Goal: Task Accomplishment & Management: Manage account settings

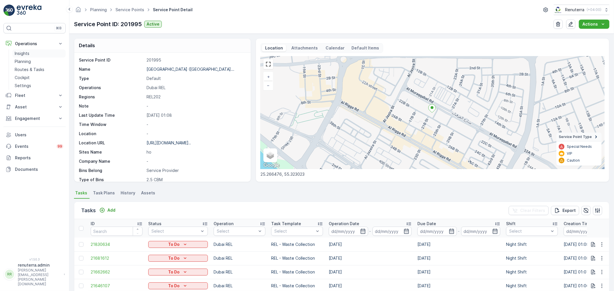
drag, startPoint x: 30, startPoint y: 60, endPoint x: 51, endPoint y: 56, distance: 21.4
click at [30, 60] on p "Planning" at bounding box center [23, 62] width 16 height 6
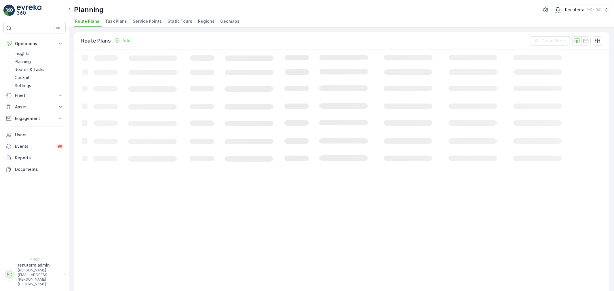
drag, startPoint x: 131, startPoint y: 18, endPoint x: 137, endPoint y: 22, distance: 7.4
click at [133, 20] on span "Service Points" at bounding box center [147, 21] width 29 height 6
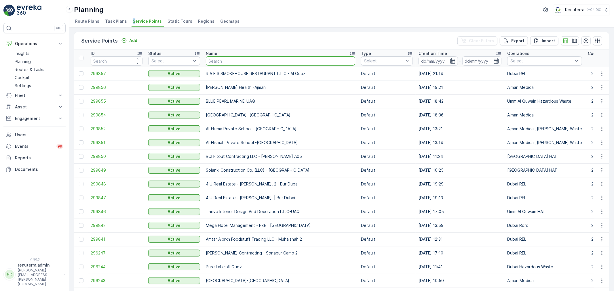
click at [228, 60] on input "text" at bounding box center [280, 60] width 149 height 9
type input "Salam"
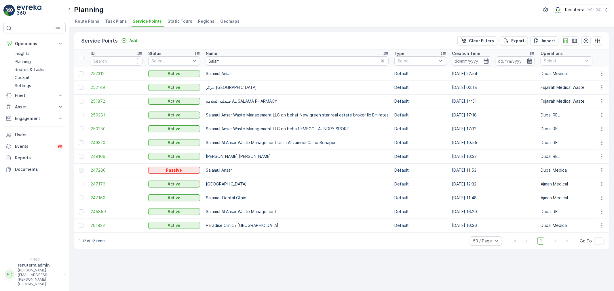
click at [104, 75] on span "252312" at bounding box center [117, 74] width 52 height 6
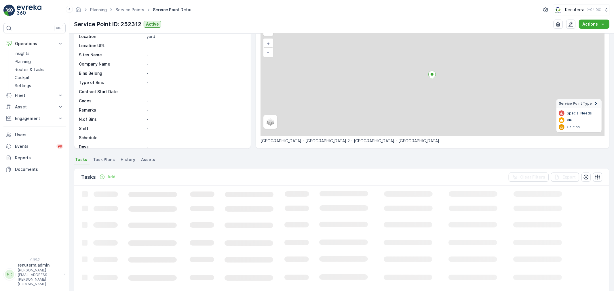
scroll to position [96, 0]
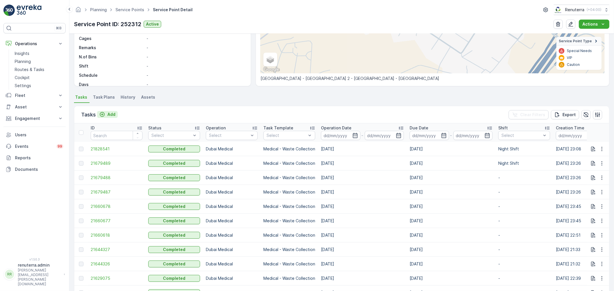
click at [112, 113] on p "Add" at bounding box center [111, 115] width 8 height 6
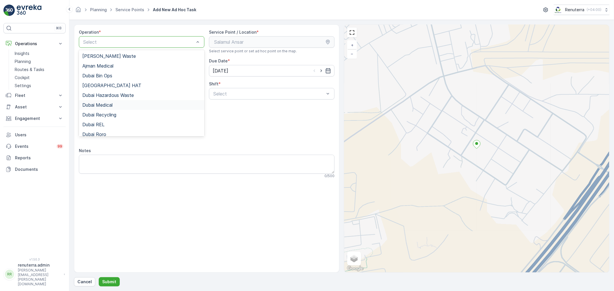
drag, startPoint x: 127, startPoint y: 106, endPoint x: 141, endPoint y: 106, distance: 13.3
click at [127, 106] on div "Dubai Medical" at bounding box center [141, 105] width 119 height 5
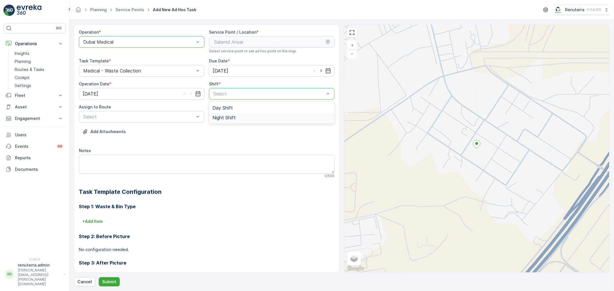
click at [248, 117] on div "Night Shift" at bounding box center [272, 117] width 119 height 5
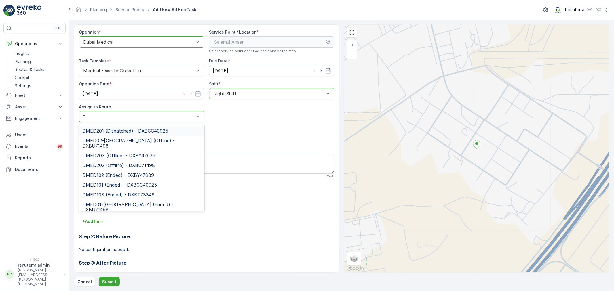
type input "02"
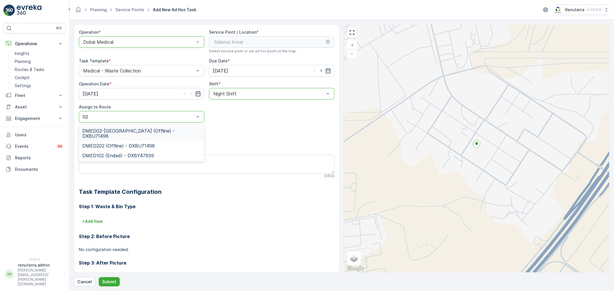
drag, startPoint x: 143, startPoint y: 131, endPoint x: 140, endPoint y: 127, distance: 5.3
click at [140, 127] on div "DMED02-[GEOGRAPHIC_DATA] (Offline) - DXBU71498" at bounding box center [142, 133] width 126 height 15
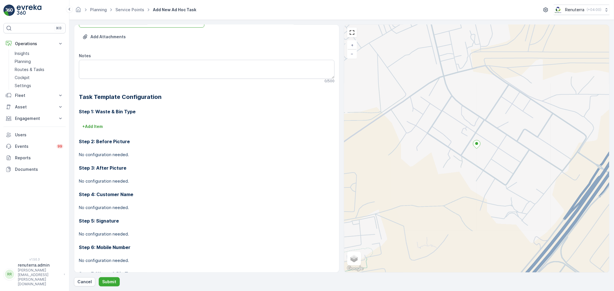
scroll to position [96, 0]
click at [111, 283] on p "Submit" at bounding box center [109, 282] width 14 height 6
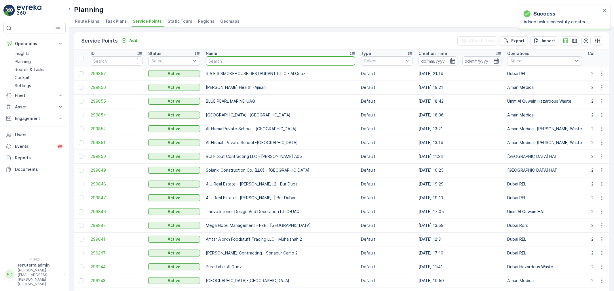
click at [274, 61] on input "text" at bounding box center [280, 60] width 149 height 9
type input "salam"
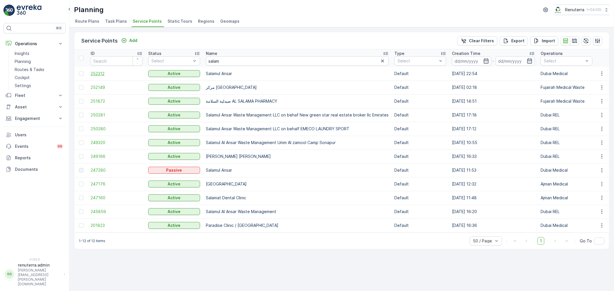
click at [97, 74] on span "252312" at bounding box center [117, 74] width 52 height 6
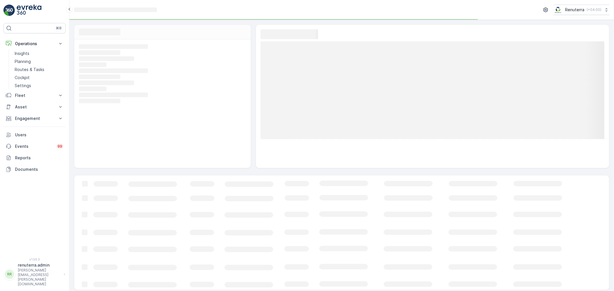
scroll to position [2, 0]
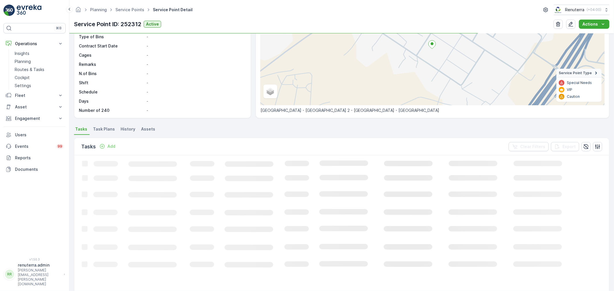
scroll to position [64, 0]
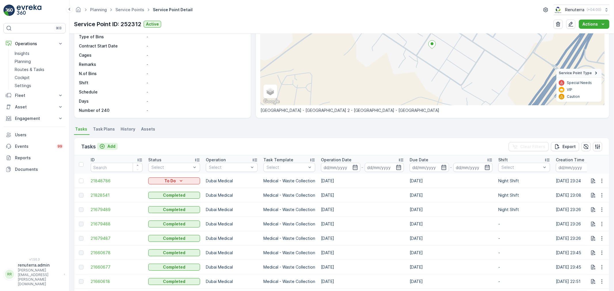
click at [113, 148] on p "Add" at bounding box center [111, 147] width 8 height 6
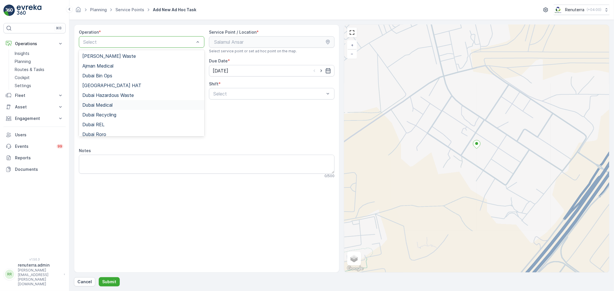
click at [114, 108] on div "Dubai Medical" at bounding box center [142, 105] width 126 height 10
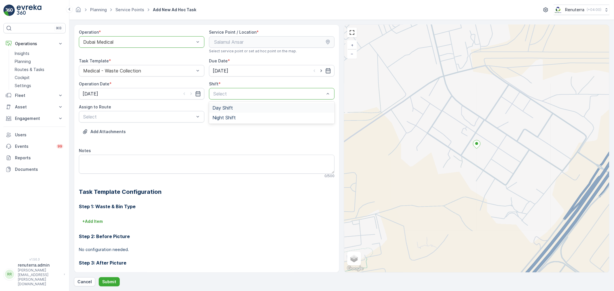
drag, startPoint x: 244, startPoint y: 96, endPoint x: 227, endPoint y: 112, distance: 23.8
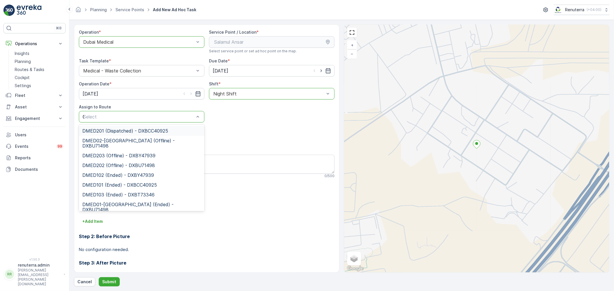
type input "02"
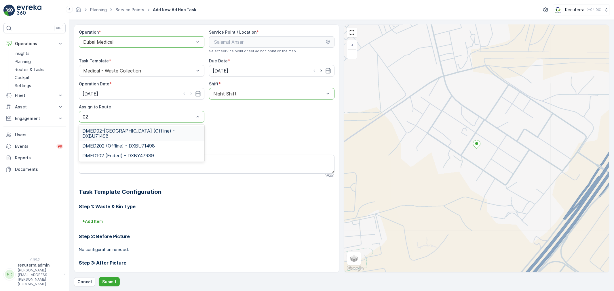
click at [143, 128] on span "DMED02-[GEOGRAPHIC_DATA] (Offline) - DXBU71498" at bounding box center [141, 133] width 119 height 10
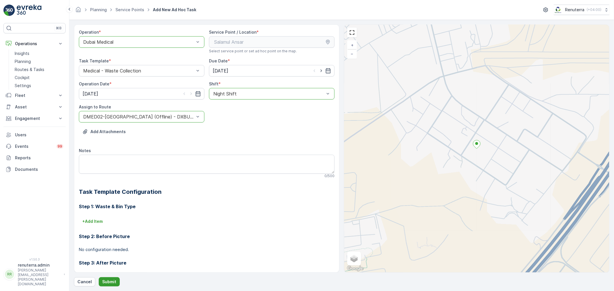
click at [111, 282] on p "Submit" at bounding box center [109, 282] width 14 height 6
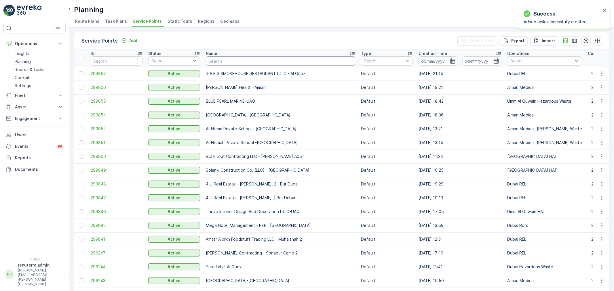
click at [264, 59] on input "text" at bounding box center [280, 60] width 149 height 9
type input "dott"
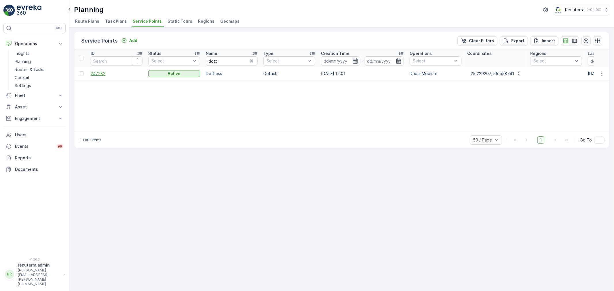
click at [101, 76] on span "247282" at bounding box center [117, 74] width 52 height 6
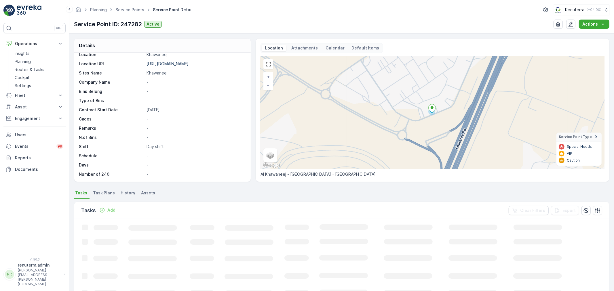
scroll to position [32, 0]
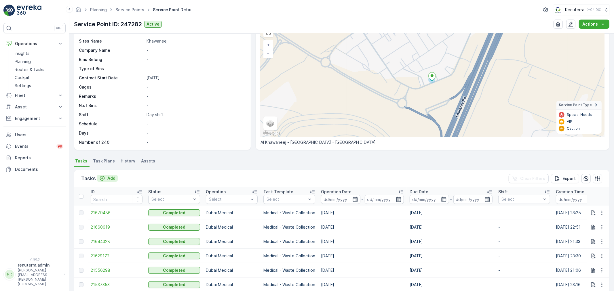
drag, startPoint x: 107, startPoint y: 180, endPoint x: 110, endPoint y: 180, distance: 3.2
click at [110, 180] on div "Add" at bounding box center [107, 179] width 16 height 6
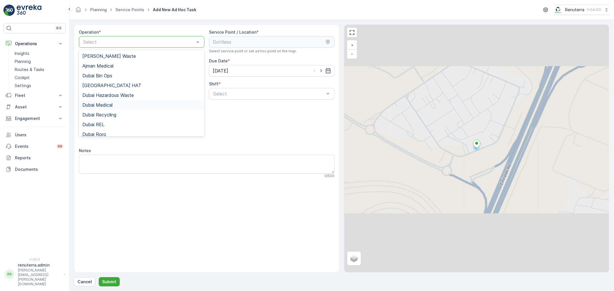
drag, startPoint x: 114, startPoint y: 106, endPoint x: 137, endPoint y: 105, distance: 22.5
click at [115, 106] on div "Dubai Medical" at bounding box center [141, 105] width 119 height 5
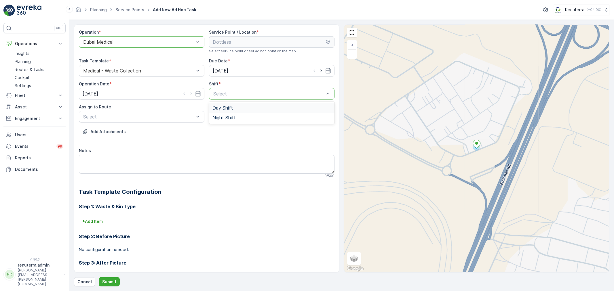
click at [278, 99] on div "Select" at bounding box center [272, 94] width 126 height 12
click at [139, 121] on div "Select" at bounding box center [142, 117] width 126 height 12
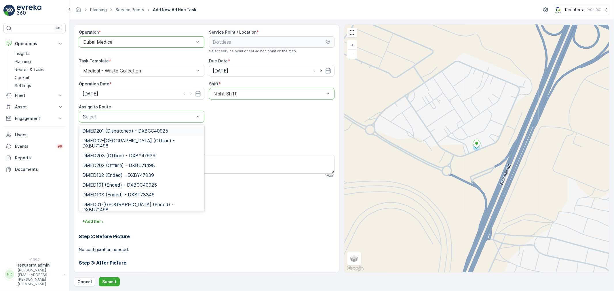
type input "02"
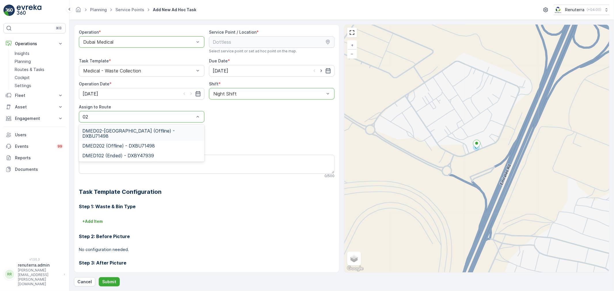
drag, startPoint x: 159, startPoint y: 134, endPoint x: 159, endPoint y: 137, distance: 3.2
click at [159, 134] on div "DMED02-[GEOGRAPHIC_DATA] (Offline) - DXBU71498" at bounding box center [142, 133] width 126 height 15
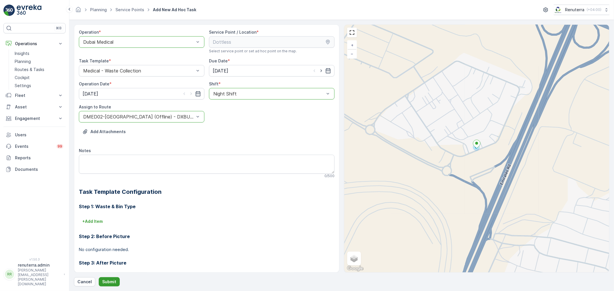
click at [108, 285] on button "Submit" at bounding box center [109, 282] width 21 height 9
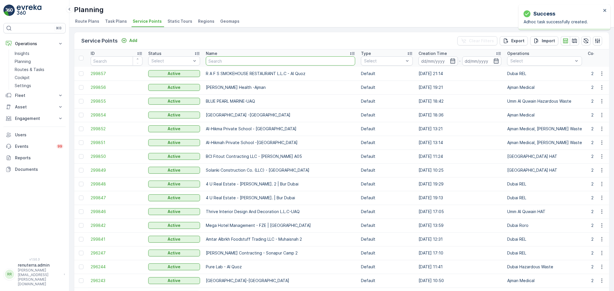
click at [256, 63] on input "text" at bounding box center [280, 60] width 149 height 9
type input "dott"
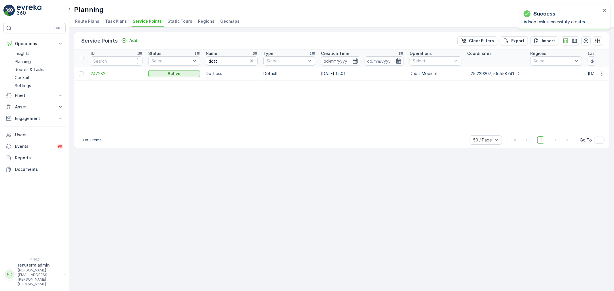
click at [104, 78] on td "247282" at bounding box center [117, 74] width 58 height 14
click at [104, 75] on span "247282" at bounding box center [117, 74] width 52 height 6
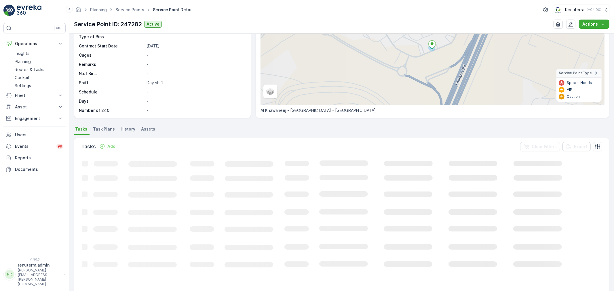
scroll to position [64, 0]
click at [114, 145] on p "Add" at bounding box center [111, 147] width 8 height 6
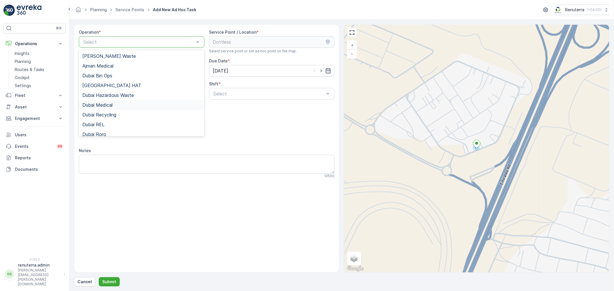
drag, startPoint x: 111, startPoint y: 107, endPoint x: 138, endPoint y: 103, distance: 28.0
click at [111, 107] on span "Dubai Medical" at bounding box center [97, 105] width 30 height 5
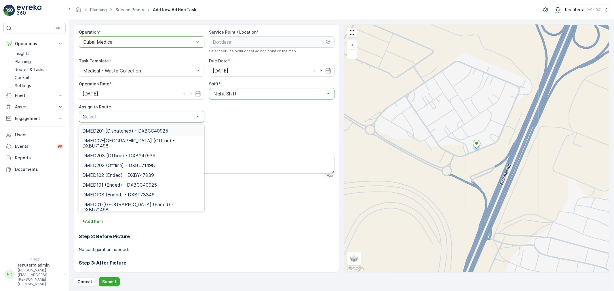
type input "02"
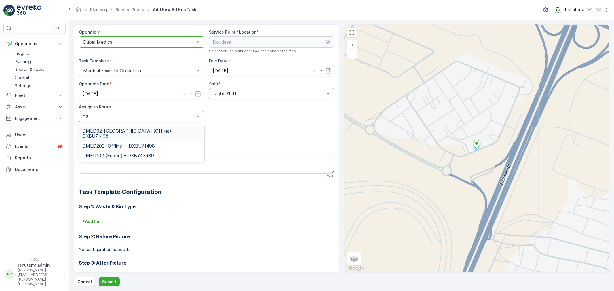
click at [160, 130] on span "DMED02-[GEOGRAPHIC_DATA] (Offline) - DXBU71498" at bounding box center [141, 133] width 119 height 10
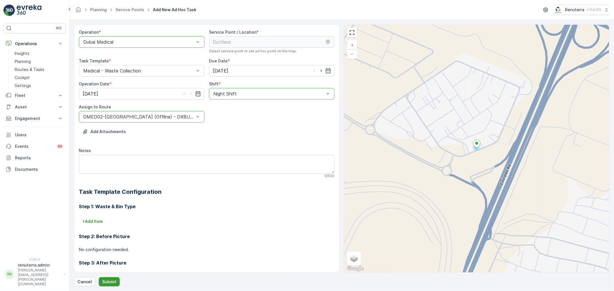
click at [105, 283] on p "Submit" at bounding box center [109, 282] width 14 height 6
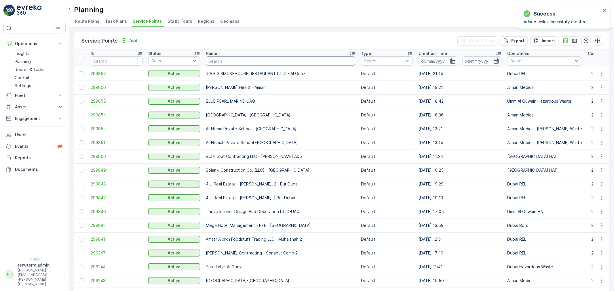
click at [253, 59] on input "text" at bounding box center [280, 60] width 149 height 9
type input "salam"
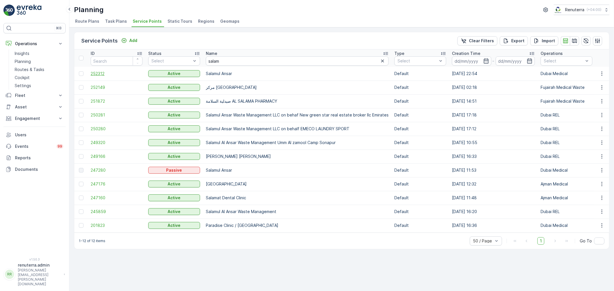
click at [97, 74] on span "252312" at bounding box center [117, 74] width 52 height 6
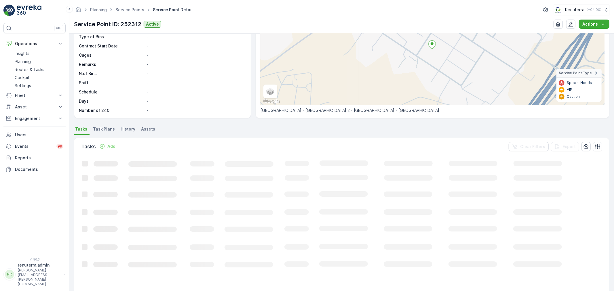
scroll to position [64, 0]
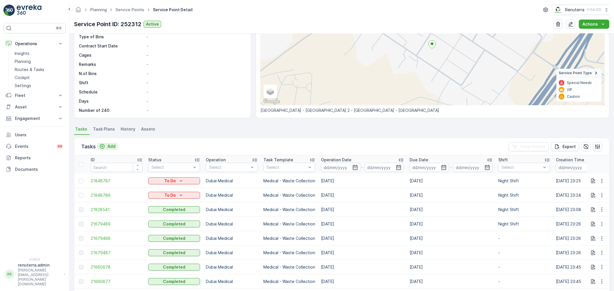
click at [114, 147] on p "Add" at bounding box center [111, 147] width 8 height 6
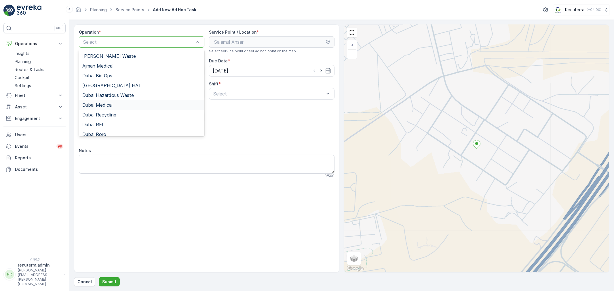
drag, startPoint x: 119, startPoint y: 107, endPoint x: 129, endPoint y: 107, distance: 10.1
click at [119, 107] on div "Dubai Medical" at bounding box center [141, 105] width 119 height 5
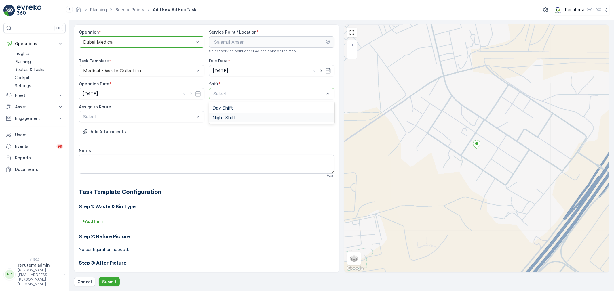
click at [225, 120] on div "Night Shift" at bounding box center [272, 118] width 126 height 10
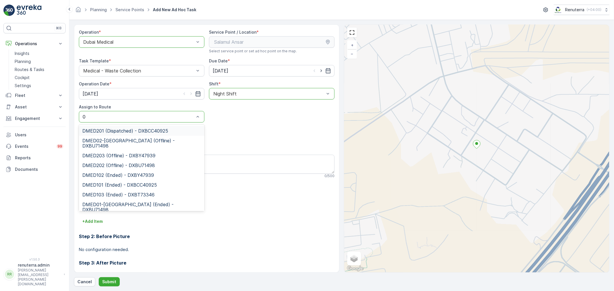
type input "02"
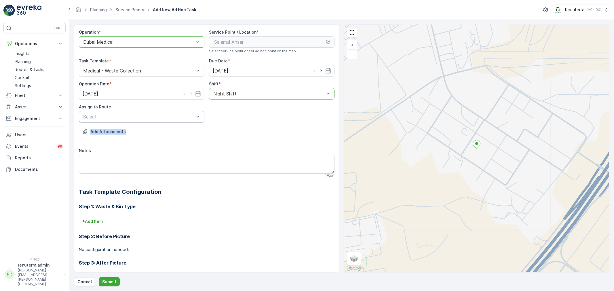
drag, startPoint x: 153, startPoint y: 124, endPoint x: 153, endPoint y: 128, distance: 3.2
click at [153, 128] on div "Add Attachments" at bounding box center [207, 135] width 256 height 16
click at [147, 120] on div "Select" at bounding box center [142, 117] width 126 height 12
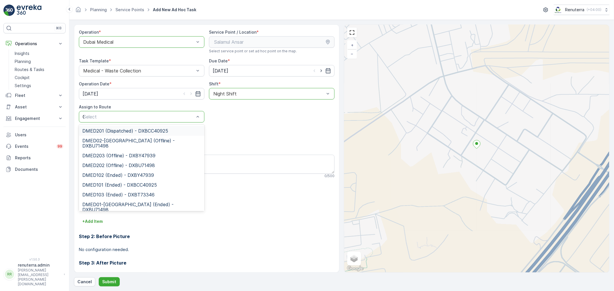
type input "02"
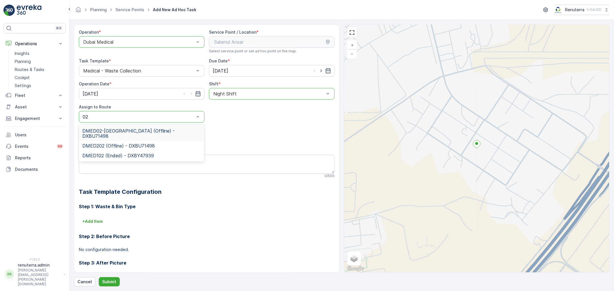
click at [146, 129] on span "DMED02-[GEOGRAPHIC_DATA] (Offline) - DXBU71498" at bounding box center [141, 133] width 119 height 10
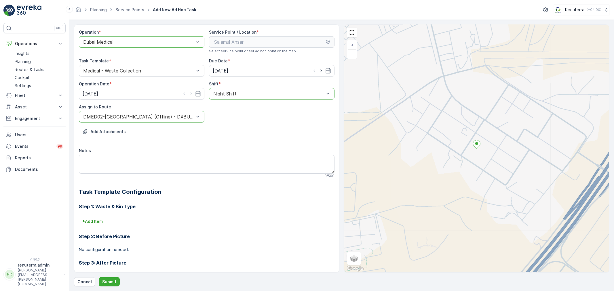
drag, startPoint x: 106, startPoint y: 280, endPoint x: 107, endPoint y: 275, distance: 5.4
click at [107, 275] on div "Operation * option Dubai Medical, selected. Dubai Medical Service Point / Locat…" at bounding box center [342, 155] width 536 height 262
click at [113, 281] on p "Submit" at bounding box center [109, 282] width 14 height 6
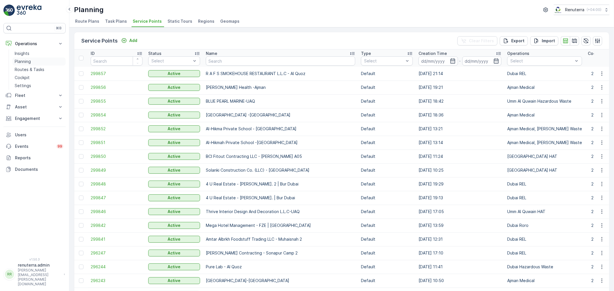
click at [42, 62] on link "Planning" at bounding box center [38, 62] width 53 height 8
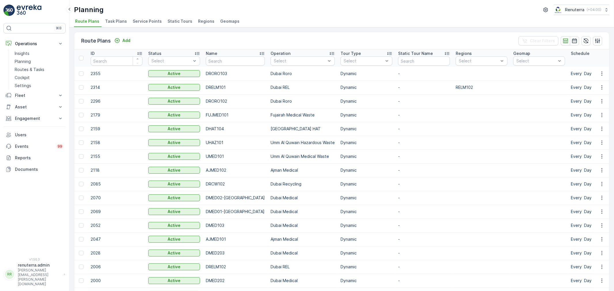
click at [153, 23] on span "Service Points" at bounding box center [147, 21] width 29 height 6
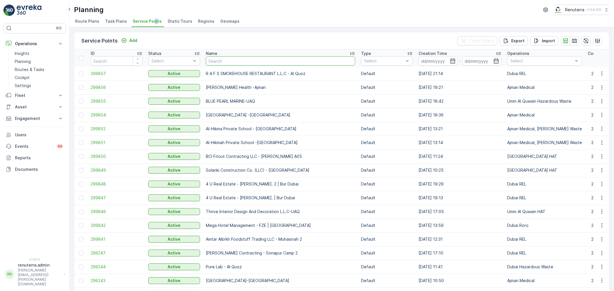
click at [253, 62] on input "text" at bounding box center [280, 60] width 149 height 9
type input "muw"
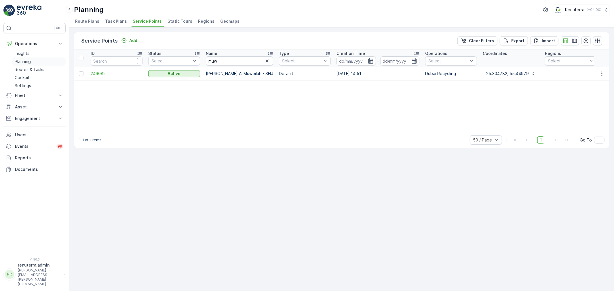
click at [30, 65] on link "Planning" at bounding box center [38, 62] width 53 height 8
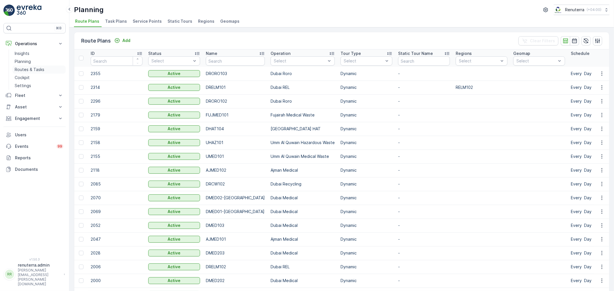
click at [30, 66] on link "Routes & Tasks" at bounding box center [38, 70] width 53 height 8
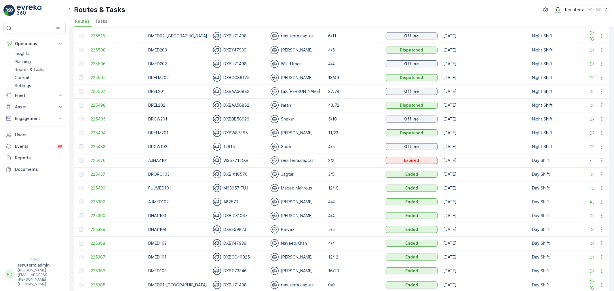
scroll to position [64, 0]
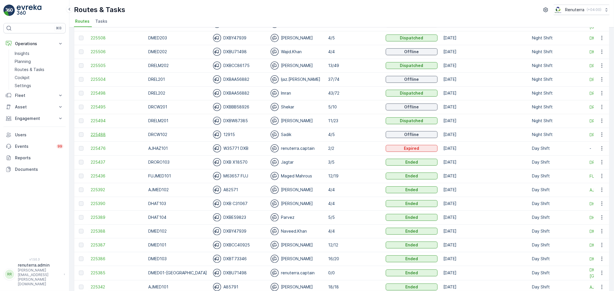
click at [103, 134] on span "225488" at bounding box center [117, 135] width 52 height 6
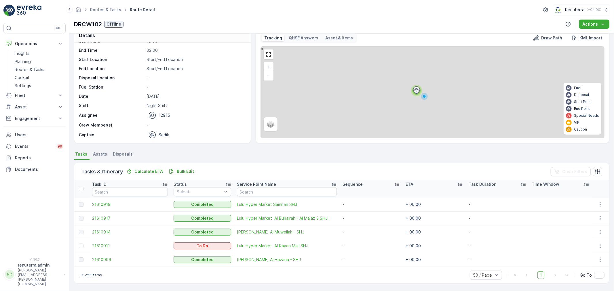
scroll to position [2, 0]
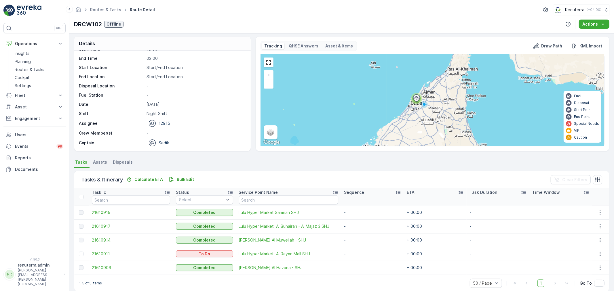
click at [105, 240] on span "21610914" at bounding box center [131, 241] width 78 height 6
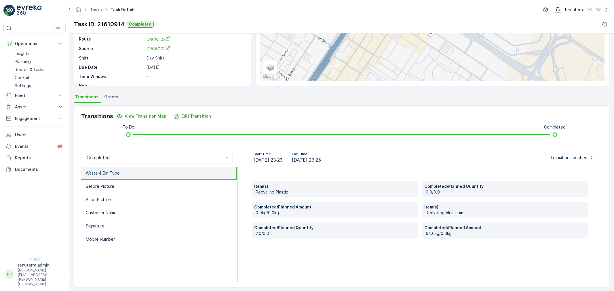
scroll to position [71, 0]
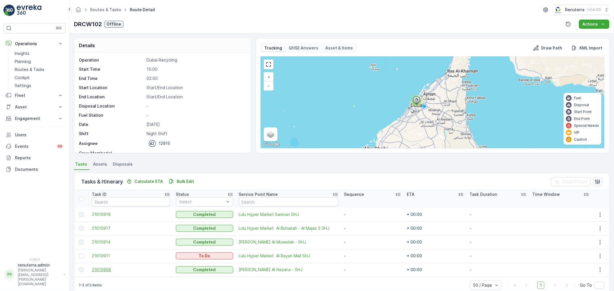
click at [96, 270] on span "21610906" at bounding box center [131, 270] width 78 height 6
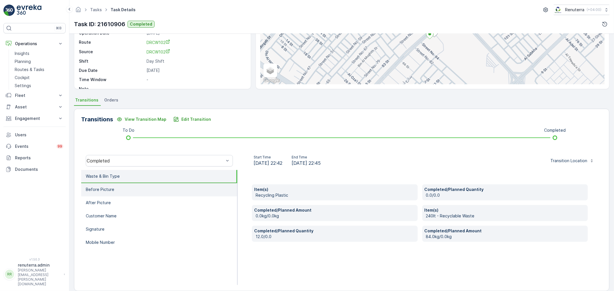
scroll to position [71, 0]
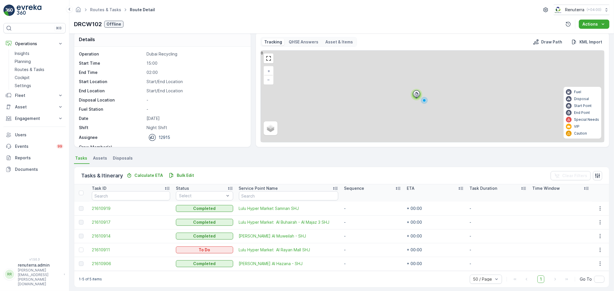
scroll to position [10, 0]
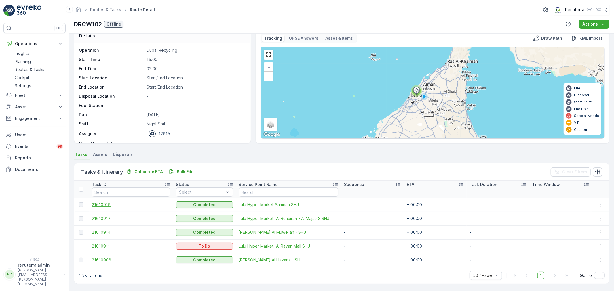
click at [105, 202] on span "21610919" at bounding box center [131, 205] width 78 height 6
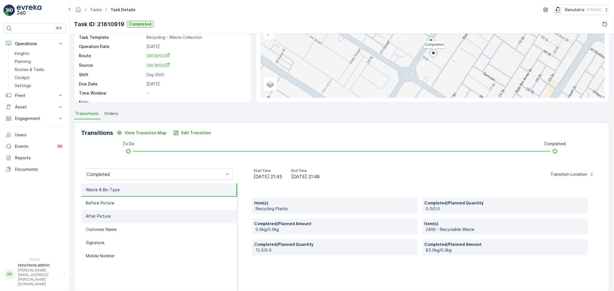
scroll to position [64, 0]
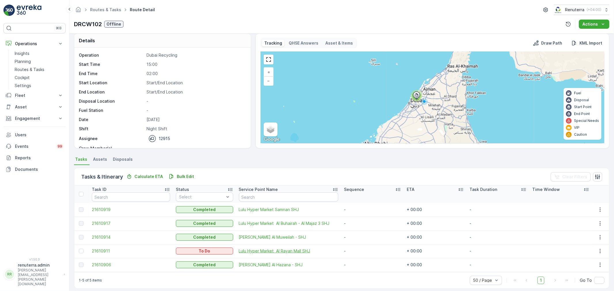
scroll to position [10, 0]
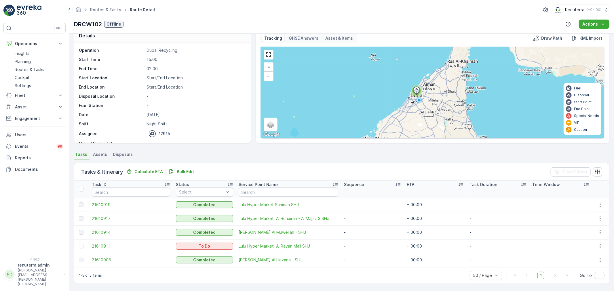
click at [91, 218] on td "21610917" at bounding box center [131, 219] width 84 height 14
click at [94, 218] on span "21610917" at bounding box center [131, 219] width 78 height 6
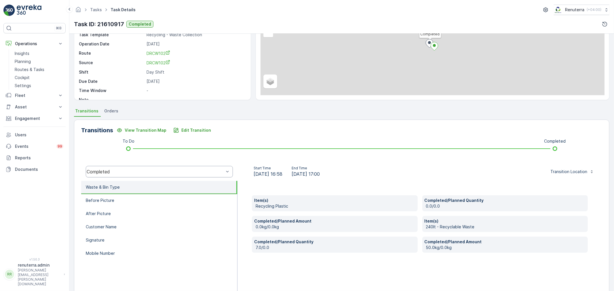
scroll to position [71, 0]
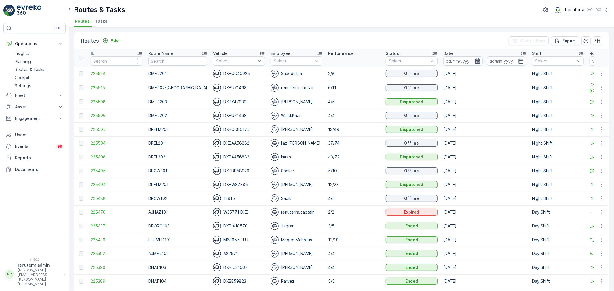
click at [475, 60] on icon "button" at bounding box center [478, 61] width 6 height 6
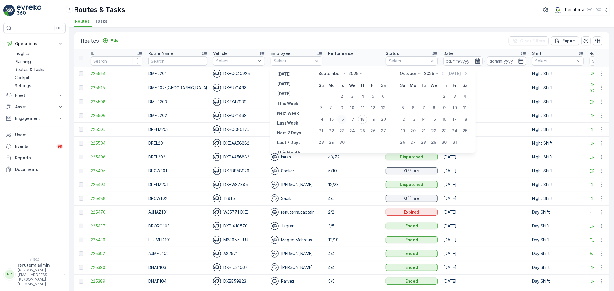
click at [344, 119] on div "16" at bounding box center [342, 119] width 9 height 9
type input "[DATE]"
click at [344, 119] on div "16" at bounding box center [342, 119] width 9 height 9
type input "[DATE]"
click at [344, 119] on div "16" at bounding box center [342, 119] width 9 height 9
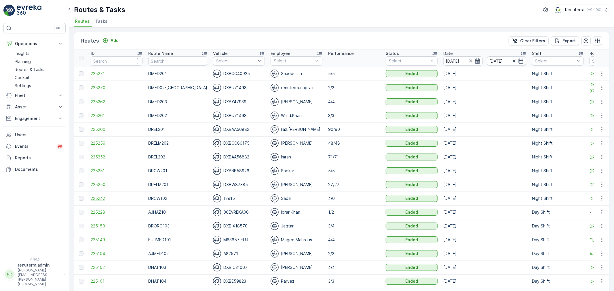
click at [97, 200] on span "225242" at bounding box center [117, 199] width 52 height 6
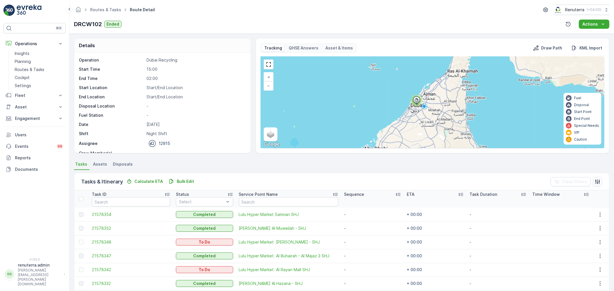
scroll to position [24, 0]
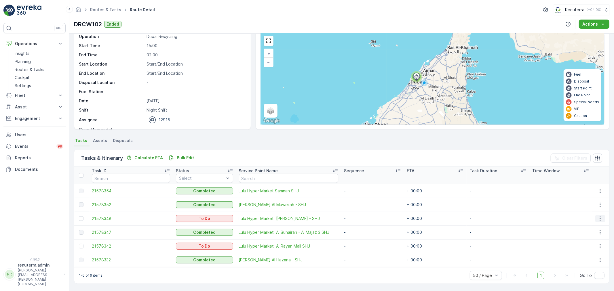
click at [598, 216] on icon "button" at bounding box center [601, 219] width 6 height 6
click at [584, 239] on div "Change Route" at bounding box center [592, 243] width 43 height 8
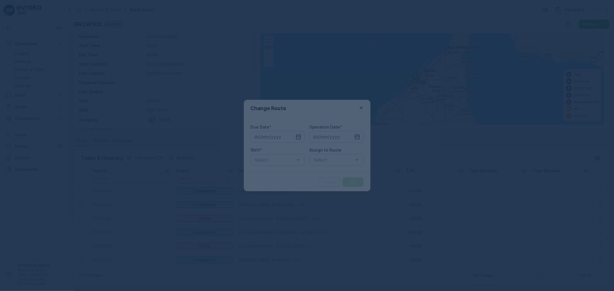
type input "[DATE]"
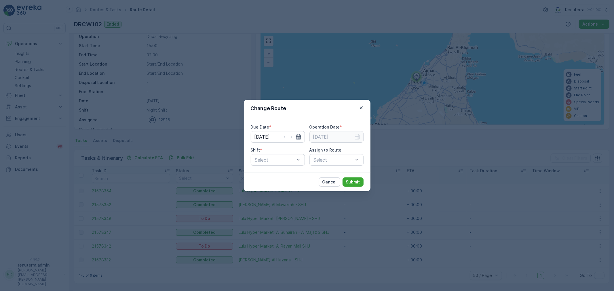
click at [297, 137] on icon "button" at bounding box center [299, 137] width 6 height 6
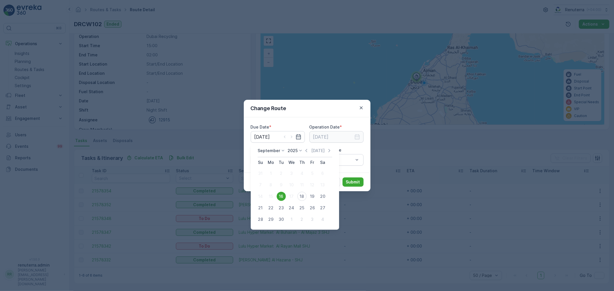
click at [361, 110] on icon "button" at bounding box center [362, 108] width 6 height 6
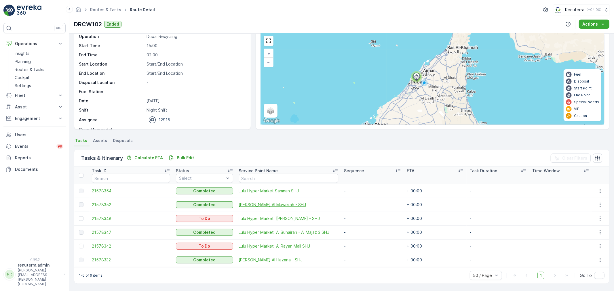
click at [271, 206] on span "[PERSON_NAME] Al Muweilah - SHJ" at bounding box center [288, 205] width 99 height 6
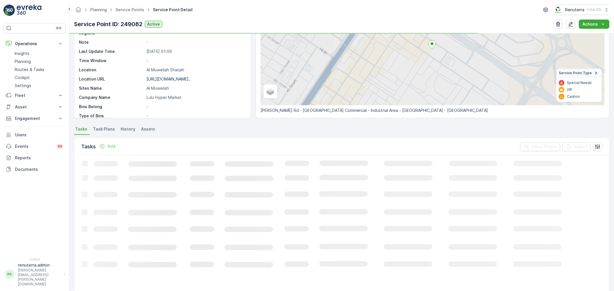
scroll to position [64, 0]
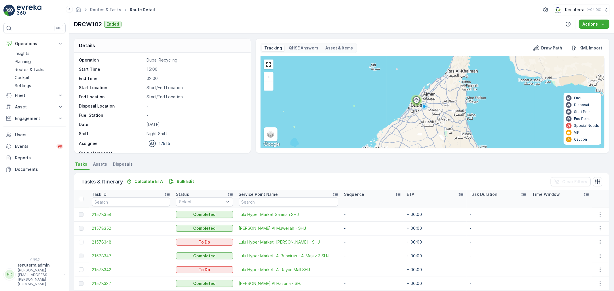
click at [94, 227] on span "21578352" at bounding box center [131, 229] width 78 height 6
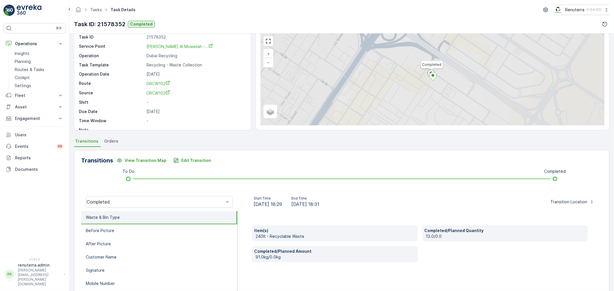
scroll to position [71, 0]
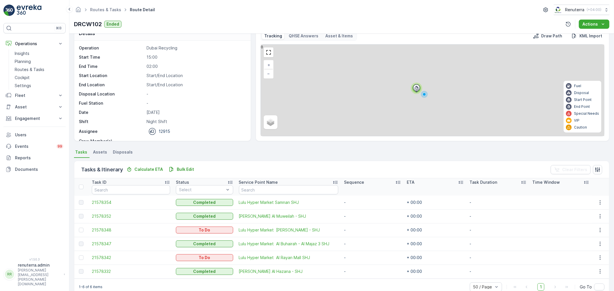
scroll to position [24, 0]
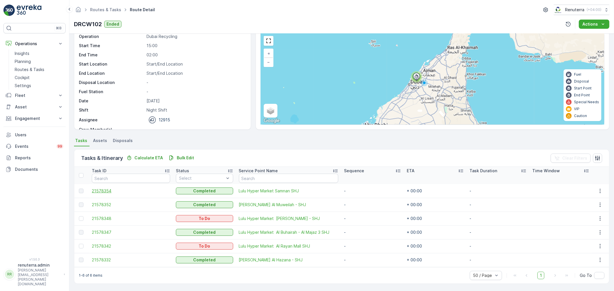
click at [105, 192] on span "21578354" at bounding box center [131, 191] width 78 height 6
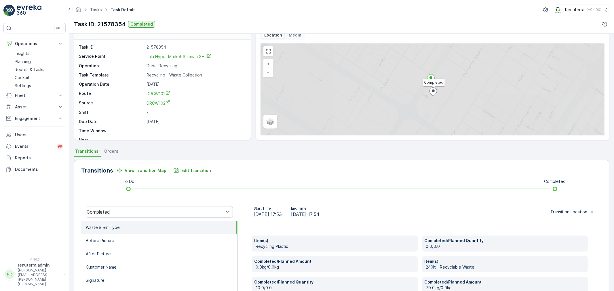
scroll to position [64, 0]
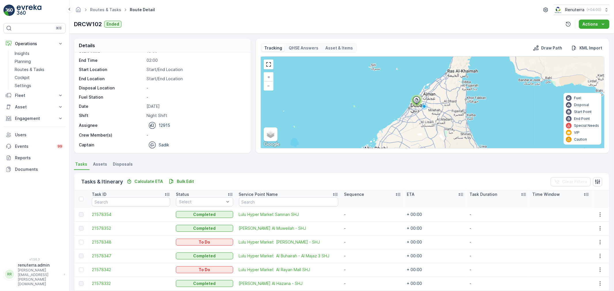
scroll to position [24, 0]
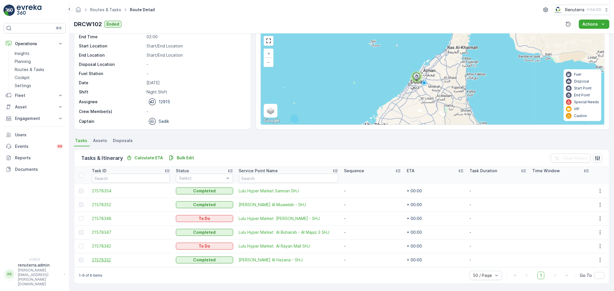
click at [99, 257] on span "21578332" at bounding box center [131, 260] width 78 height 6
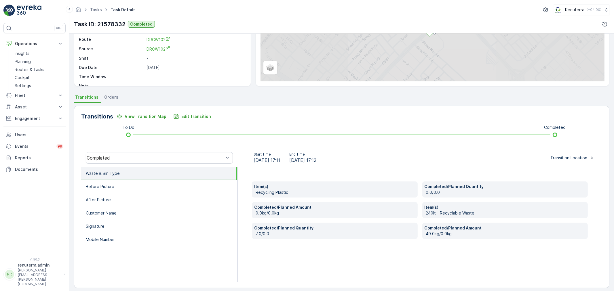
scroll to position [71, 0]
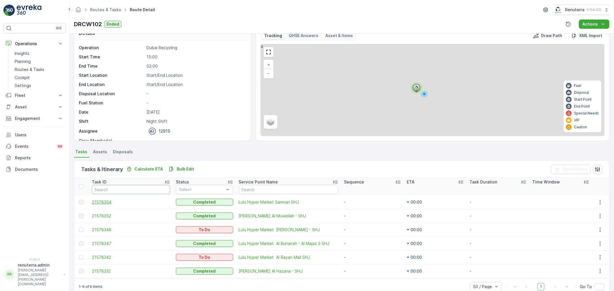
scroll to position [24, 0]
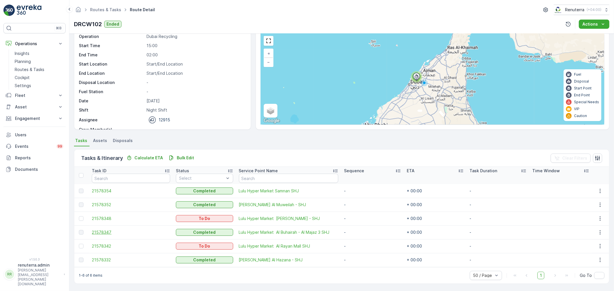
click at [93, 231] on span "21578347" at bounding box center [131, 233] width 78 height 6
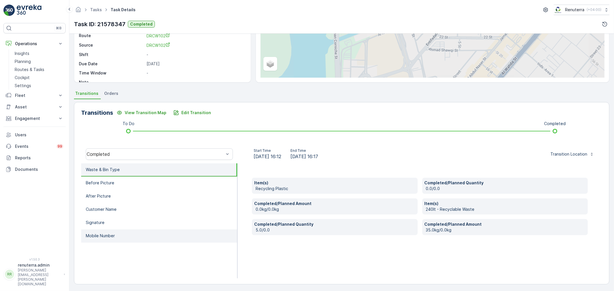
scroll to position [71, 0]
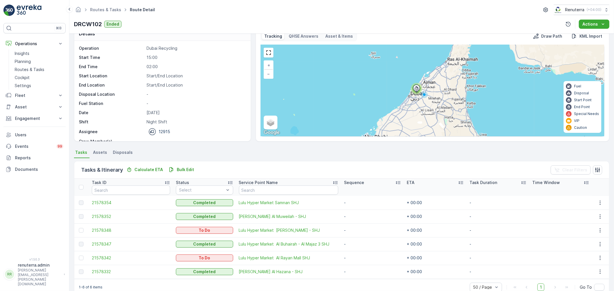
scroll to position [24, 0]
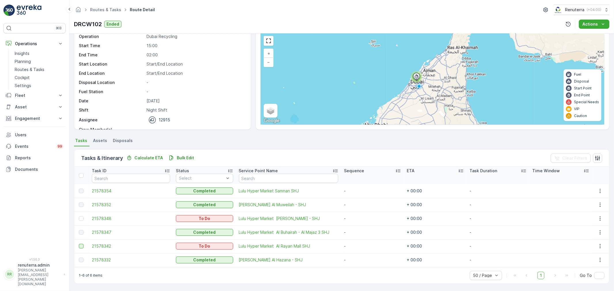
click at [81, 247] on div at bounding box center [81, 246] width 5 height 5
click at [79, 244] on input "checkbox" at bounding box center [79, 244] width 0 height 0
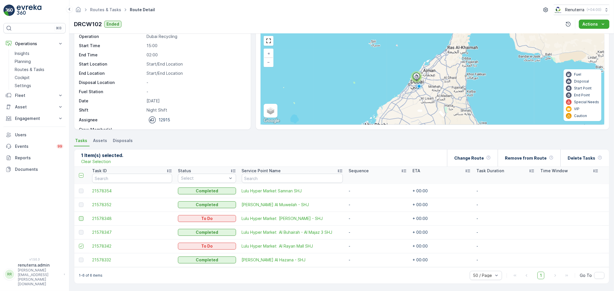
click at [81, 217] on div at bounding box center [81, 219] width 5 height 5
click at [79, 217] on input "checkbox" at bounding box center [79, 217] width 0 height 0
click at [79, 217] on icon at bounding box center [81, 219] width 4 height 4
click at [79, 217] on input "checkbox" at bounding box center [79, 217] width 0 height 0
click at [79, 246] on icon at bounding box center [81, 246] width 4 height 4
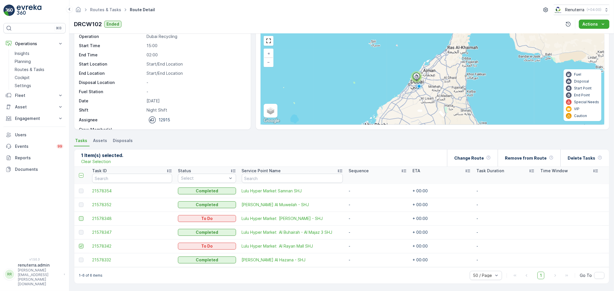
click at [79, 244] on input "checkbox" at bounding box center [79, 244] width 0 height 0
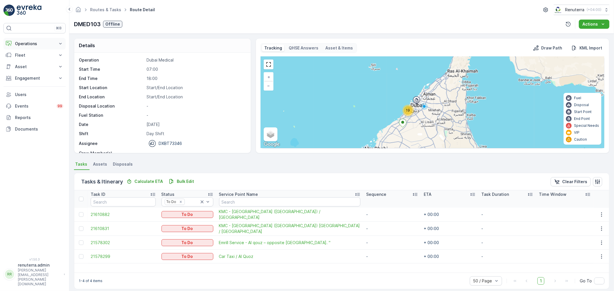
scroll to position [6, 0]
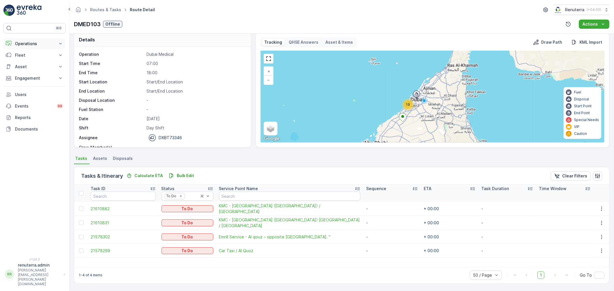
click at [33, 46] on p "Operations" at bounding box center [34, 44] width 39 height 6
